Goal: Check status: Check status

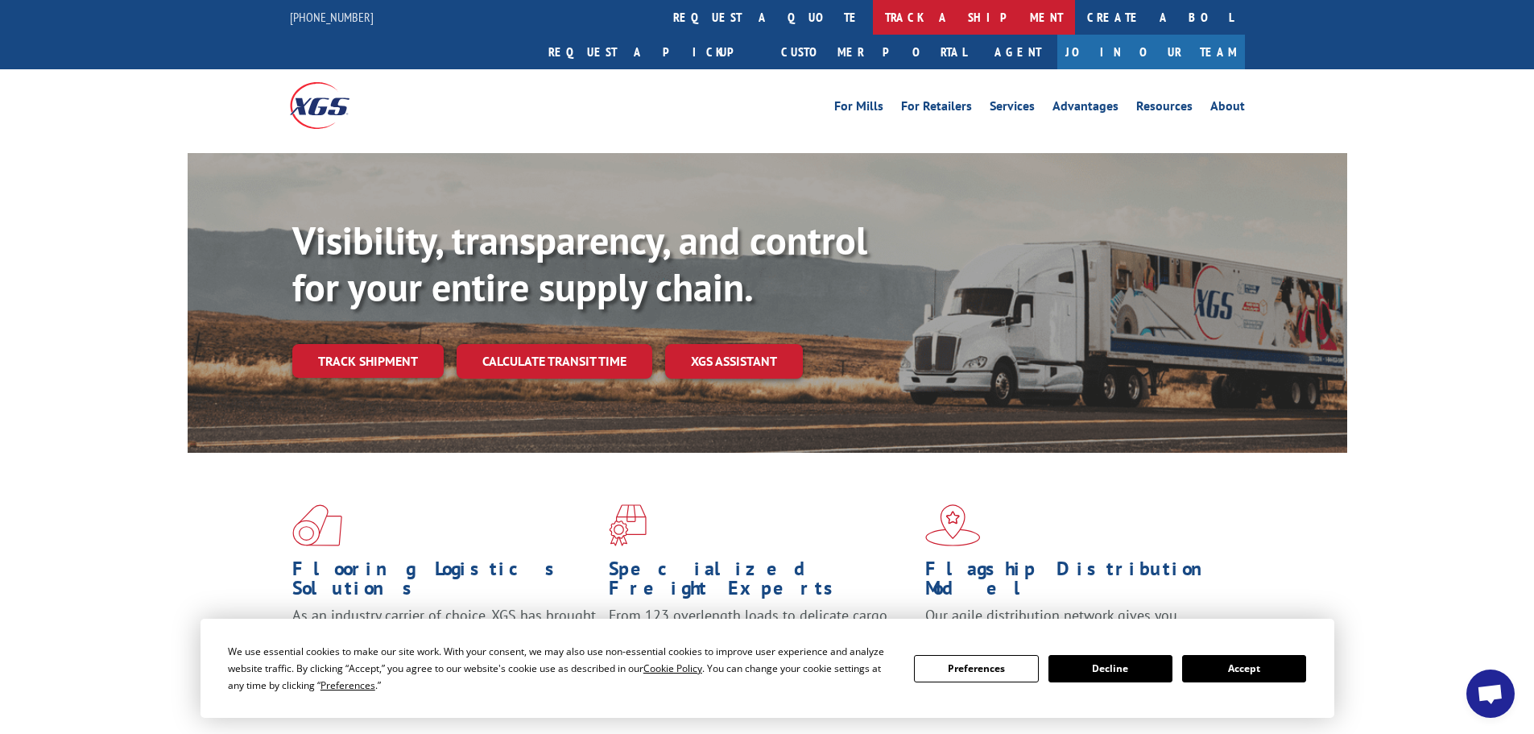
click at [873, 23] on link "track a shipment" at bounding box center [974, 17] width 202 height 35
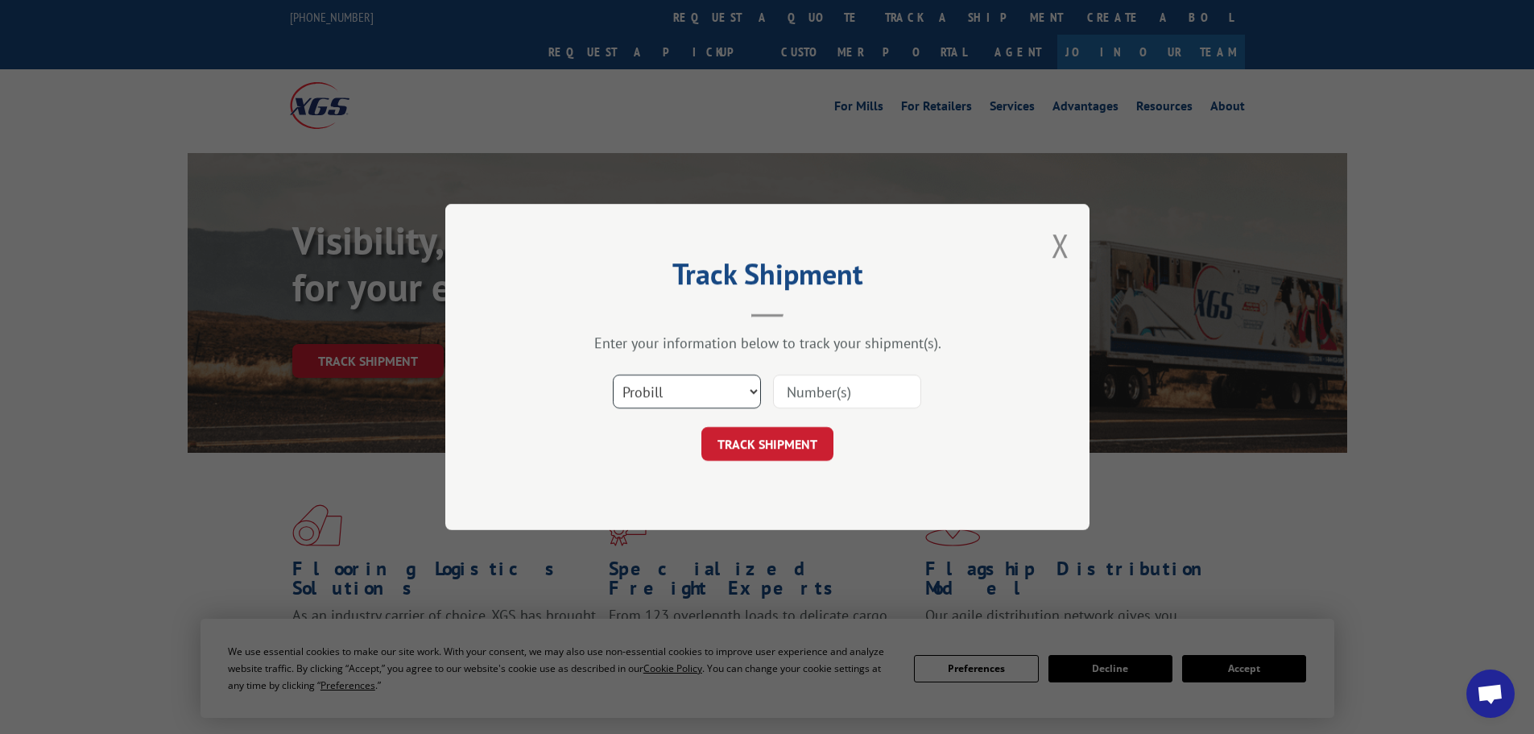
click at [694, 385] on select "Select category... Probill BOL PO" at bounding box center [687, 392] width 148 height 34
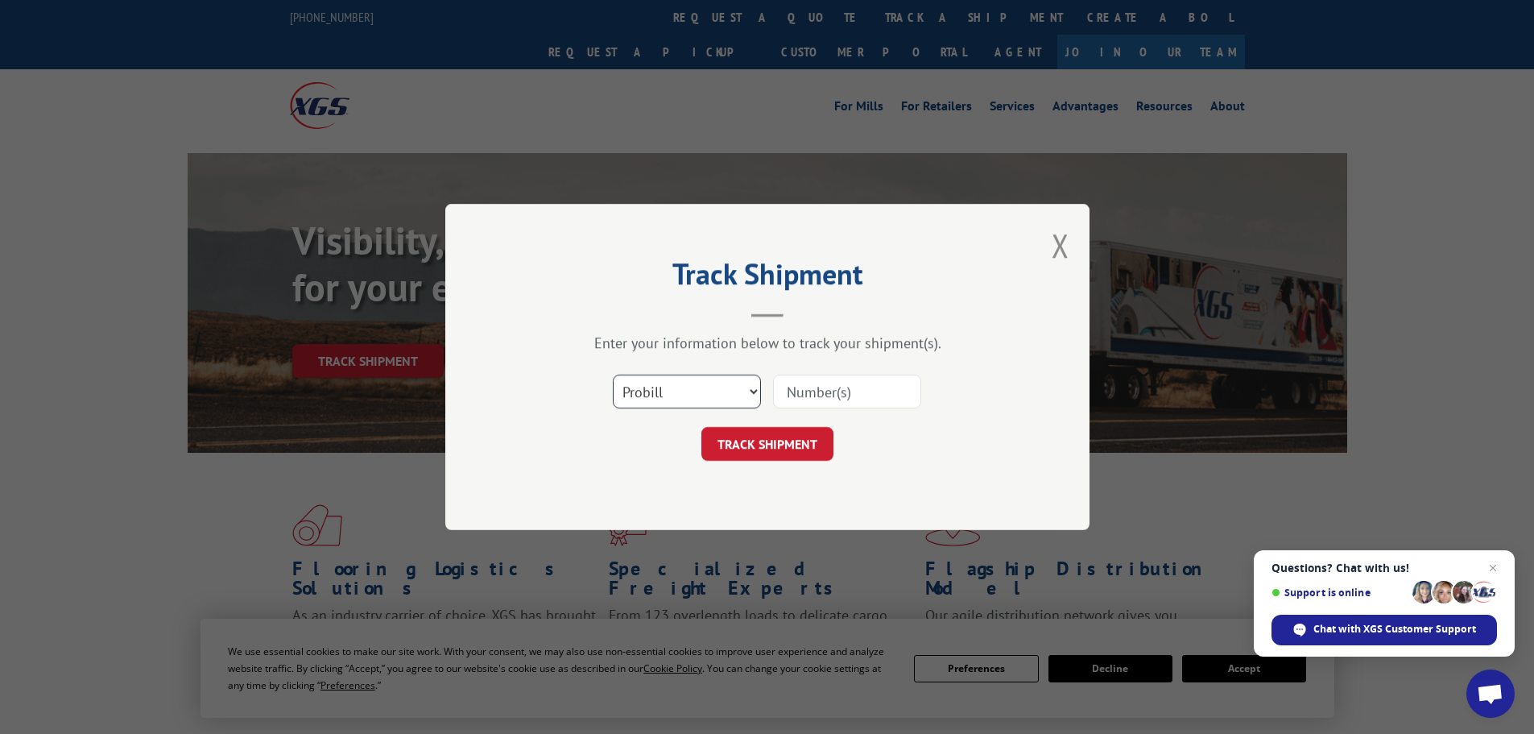
select select "bol"
click at [613, 375] on select "Select category... Probill BOL PO" at bounding box center [687, 392] width 148 height 34
click at [805, 390] on input at bounding box center [847, 392] width 148 height 34
paste input "6016758"
type input "6016758"
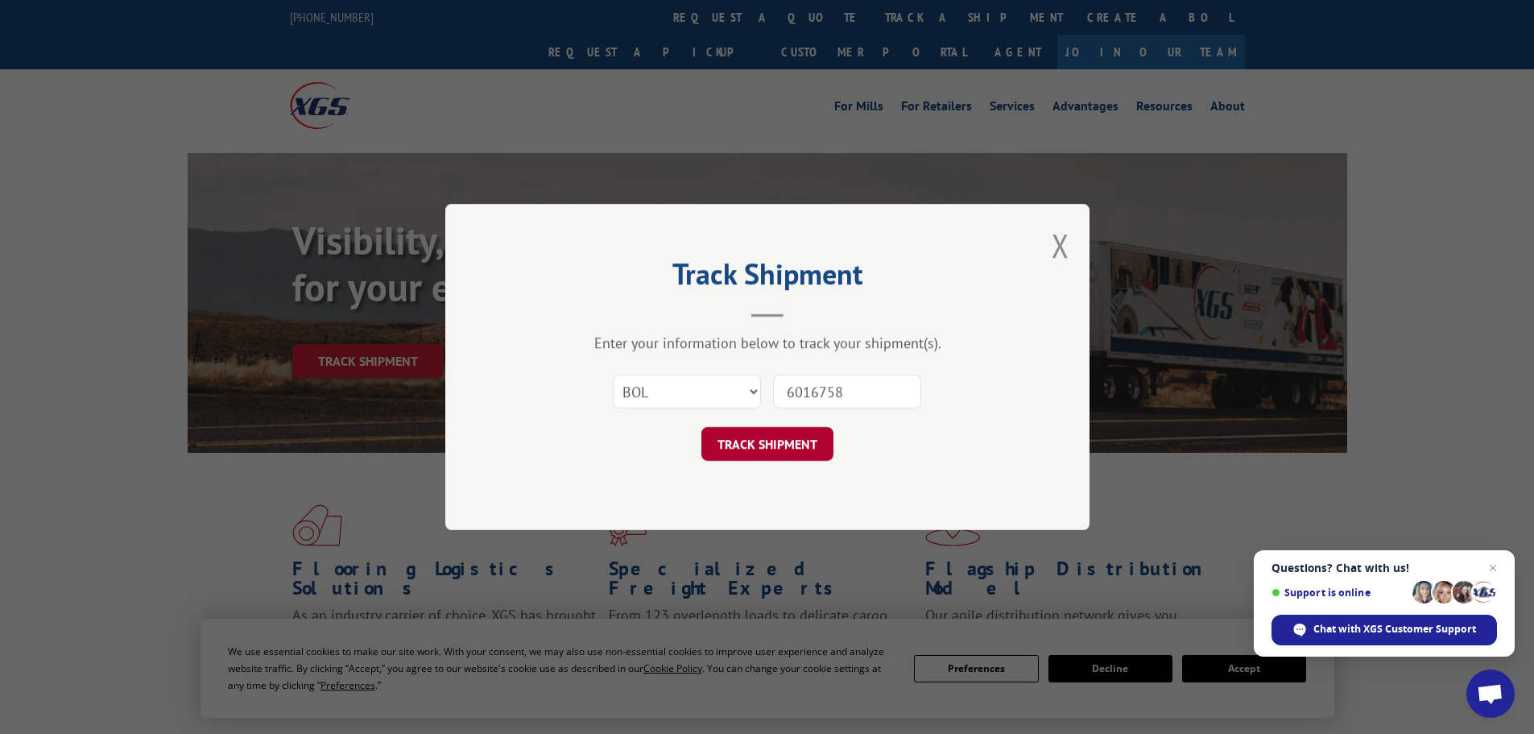
click at [747, 445] on button "TRACK SHIPMENT" at bounding box center [768, 444] width 132 height 34
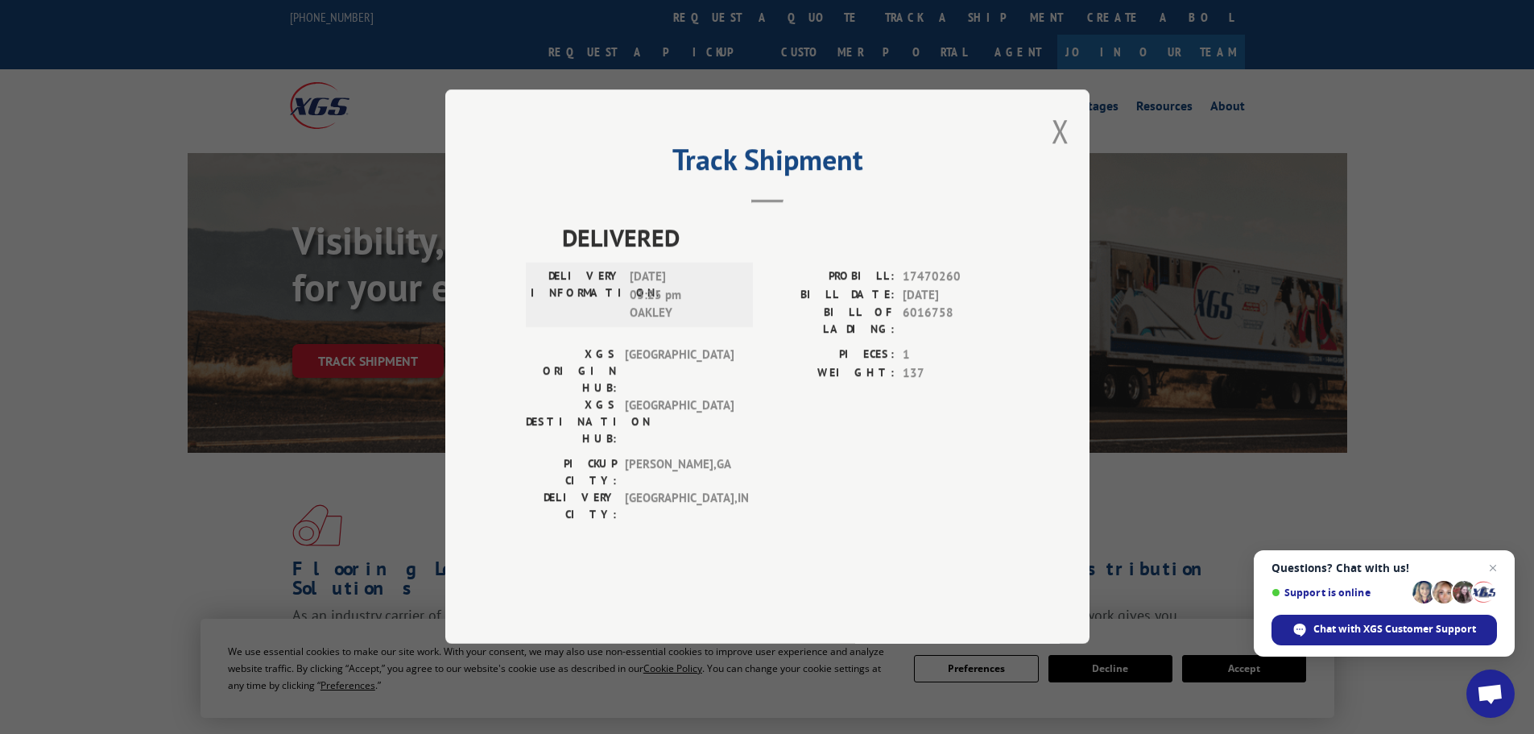
click at [1069, 152] on button "Close modal" at bounding box center [1061, 131] width 18 height 43
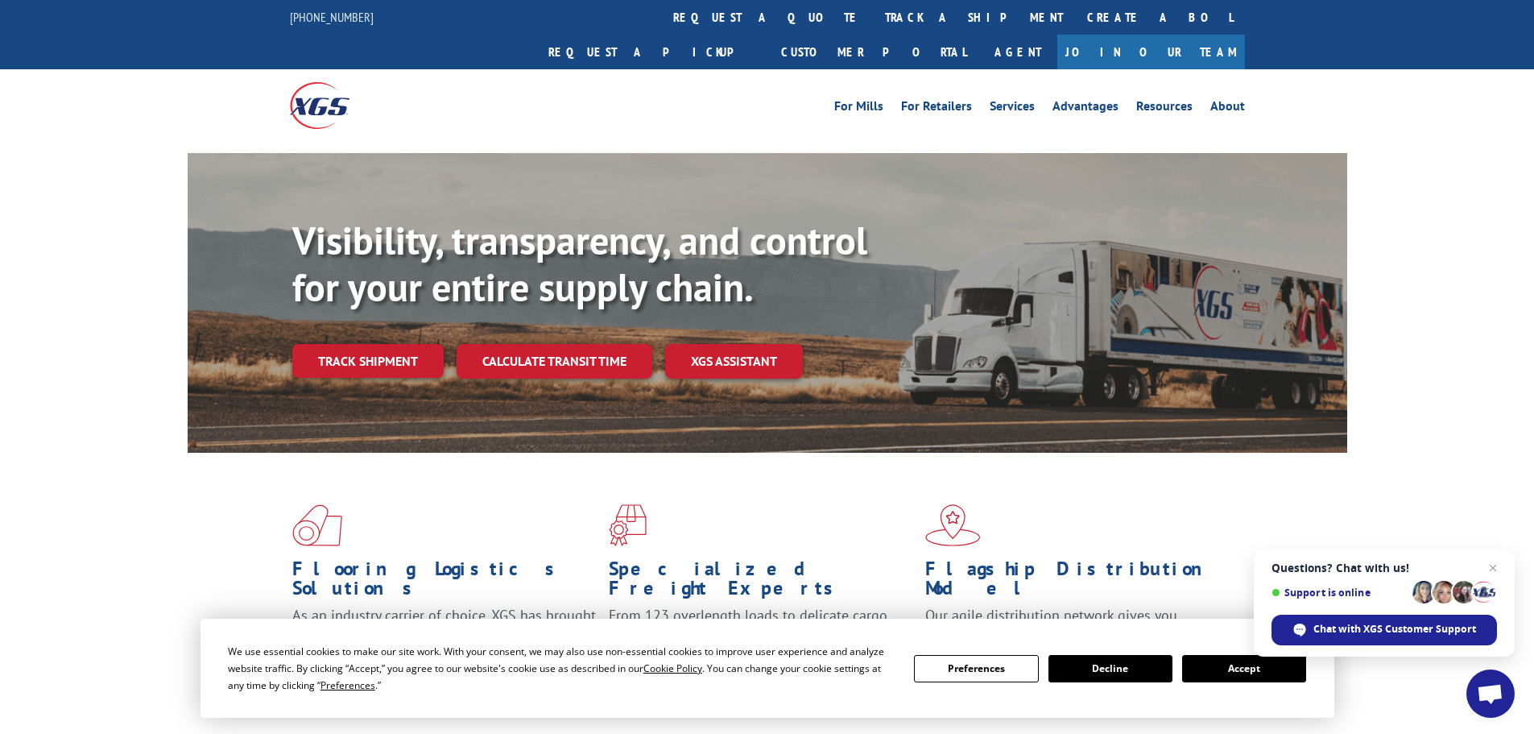
click at [80, 540] on div "Flooring Logistics Solutions As an industry carrier of choice, XGS has brought …" at bounding box center [767, 615] width 1534 height 324
click at [873, 10] on link "track a shipment" at bounding box center [974, 17] width 202 height 35
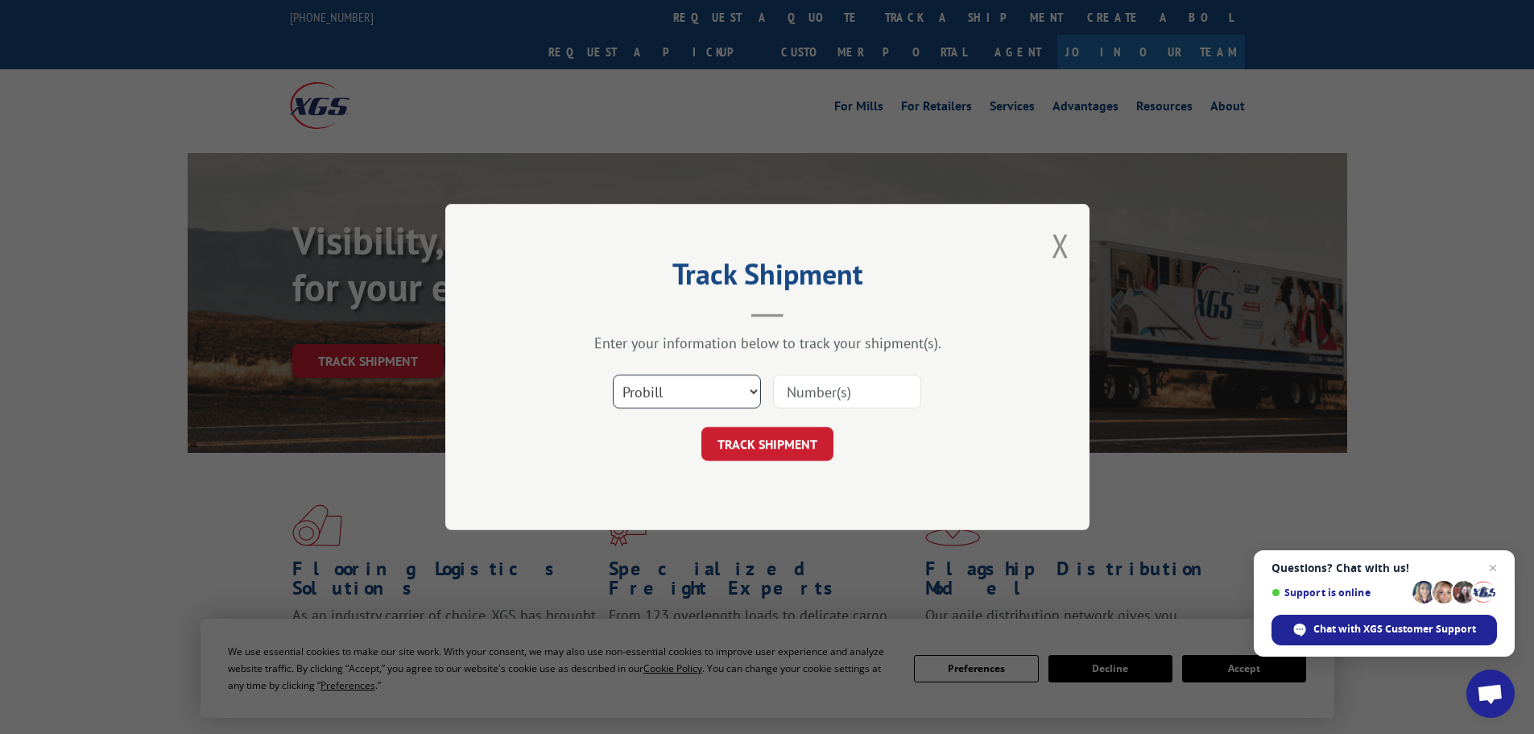
click at [706, 382] on select "Select category... Probill BOL PO" at bounding box center [687, 392] width 148 height 34
select select "bol"
click at [613, 375] on select "Select category... Probill BOL PO" at bounding box center [687, 392] width 148 height 34
click at [808, 391] on input at bounding box center [847, 392] width 148 height 34
paste input "6017443"
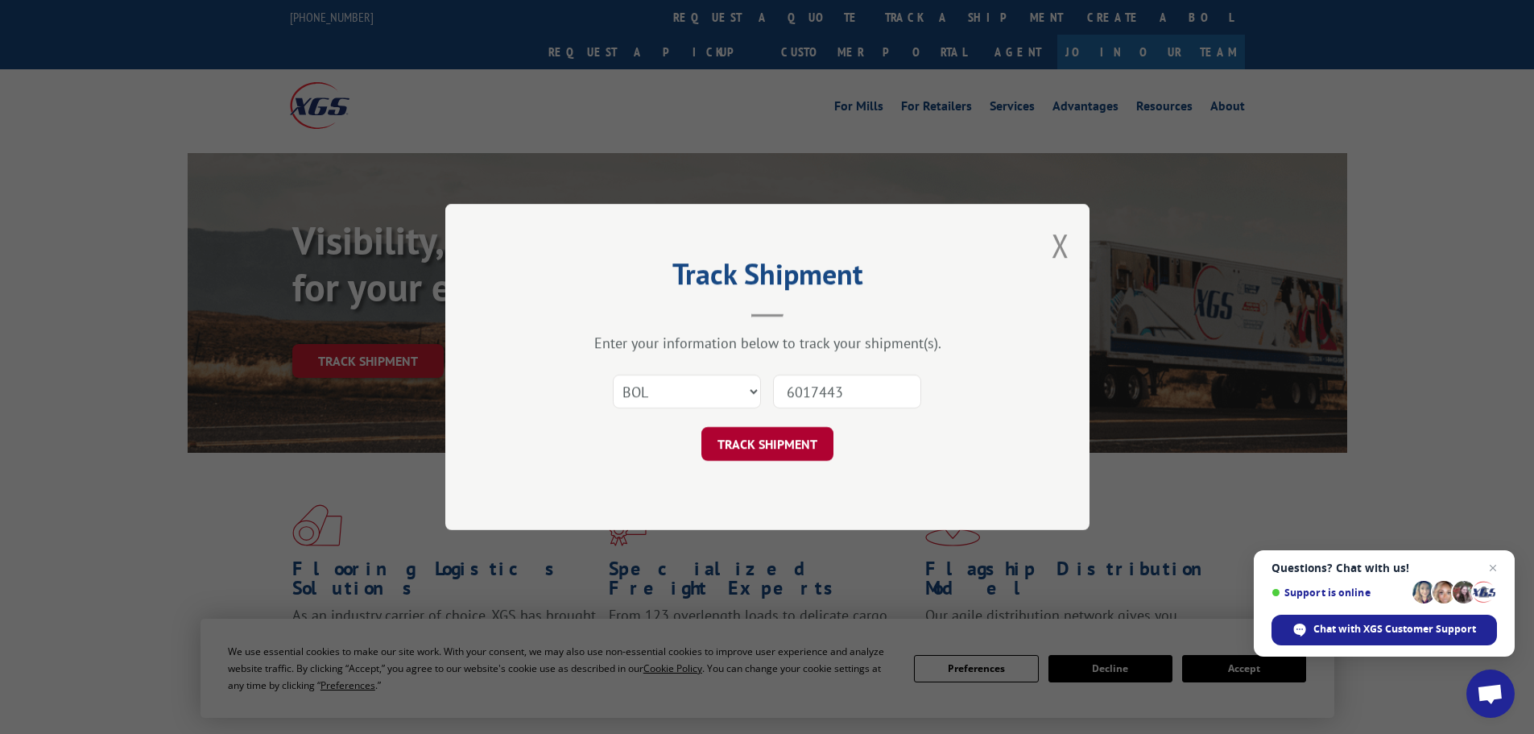
type input "6017443"
click at [765, 442] on button "TRACK SHIPMENT" at bounding box center [768, 444] width 132 height 34
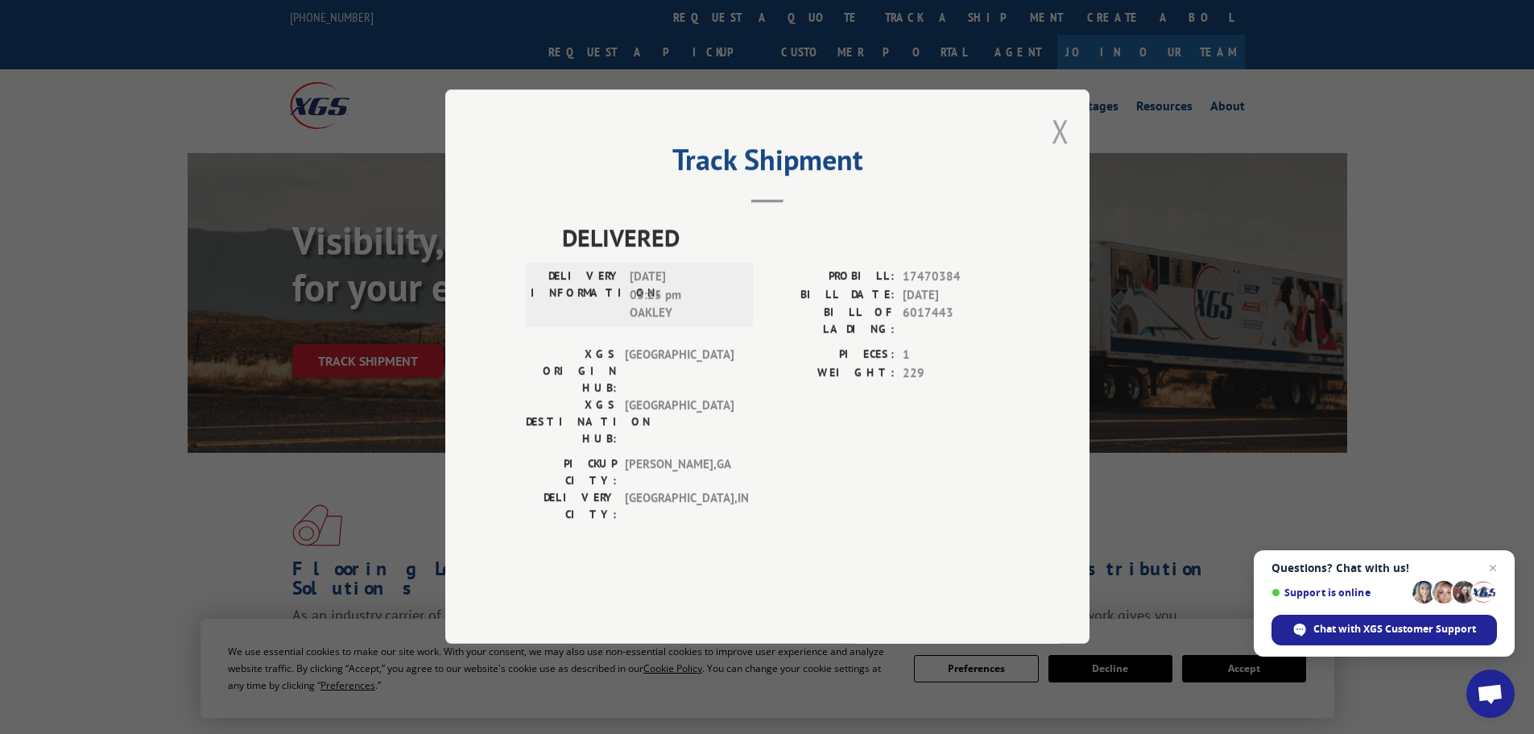
click at [1063, 152] on button "Close modal" at bounding box center [1061, 131] width 18 height 43
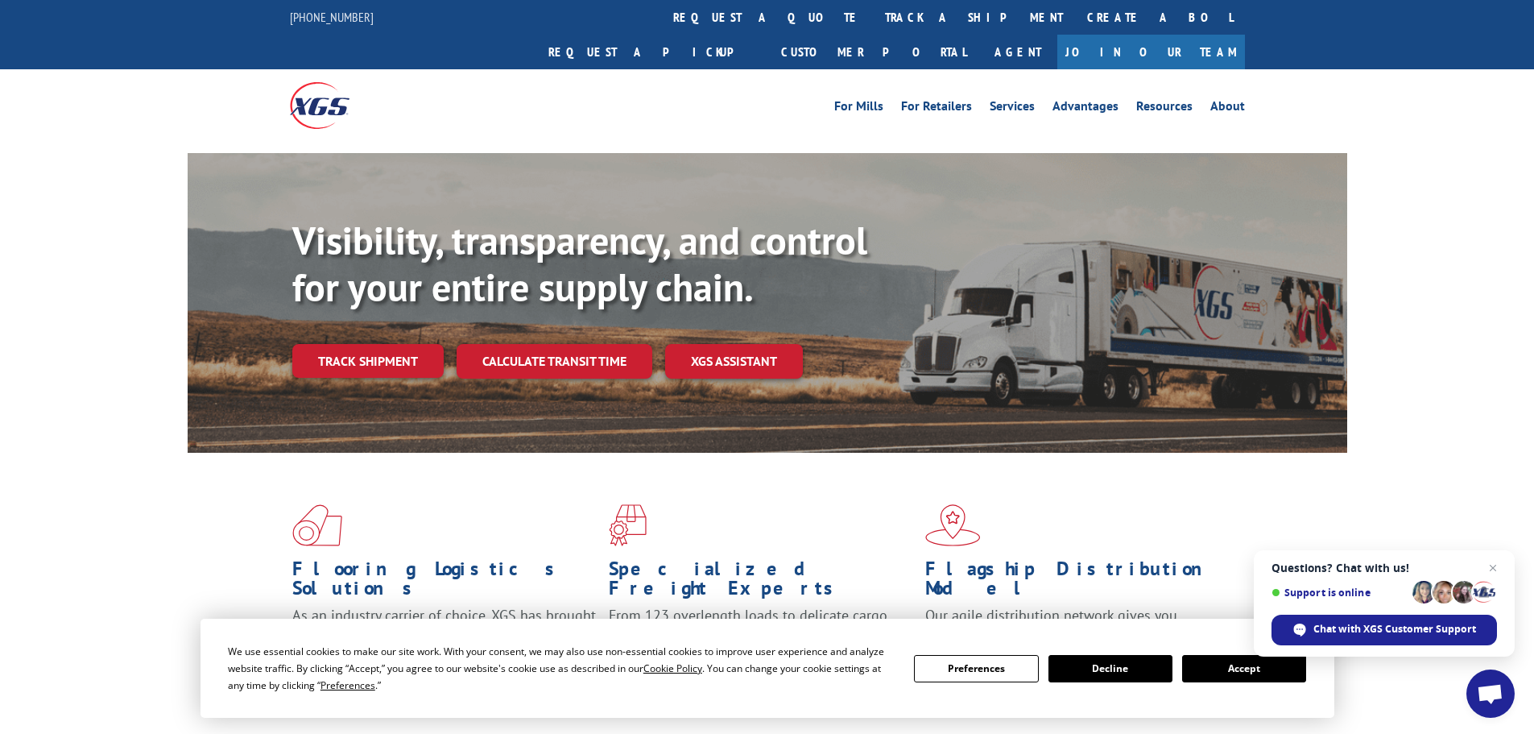
click at [102, 530] on div "Flooring Logistics Solutions As an industry carrier of choice, XGS has brought …" at bounding box center [767, 615] width 1534 height 324
